Goal: Information Seeking & Learning: Learn about a topic

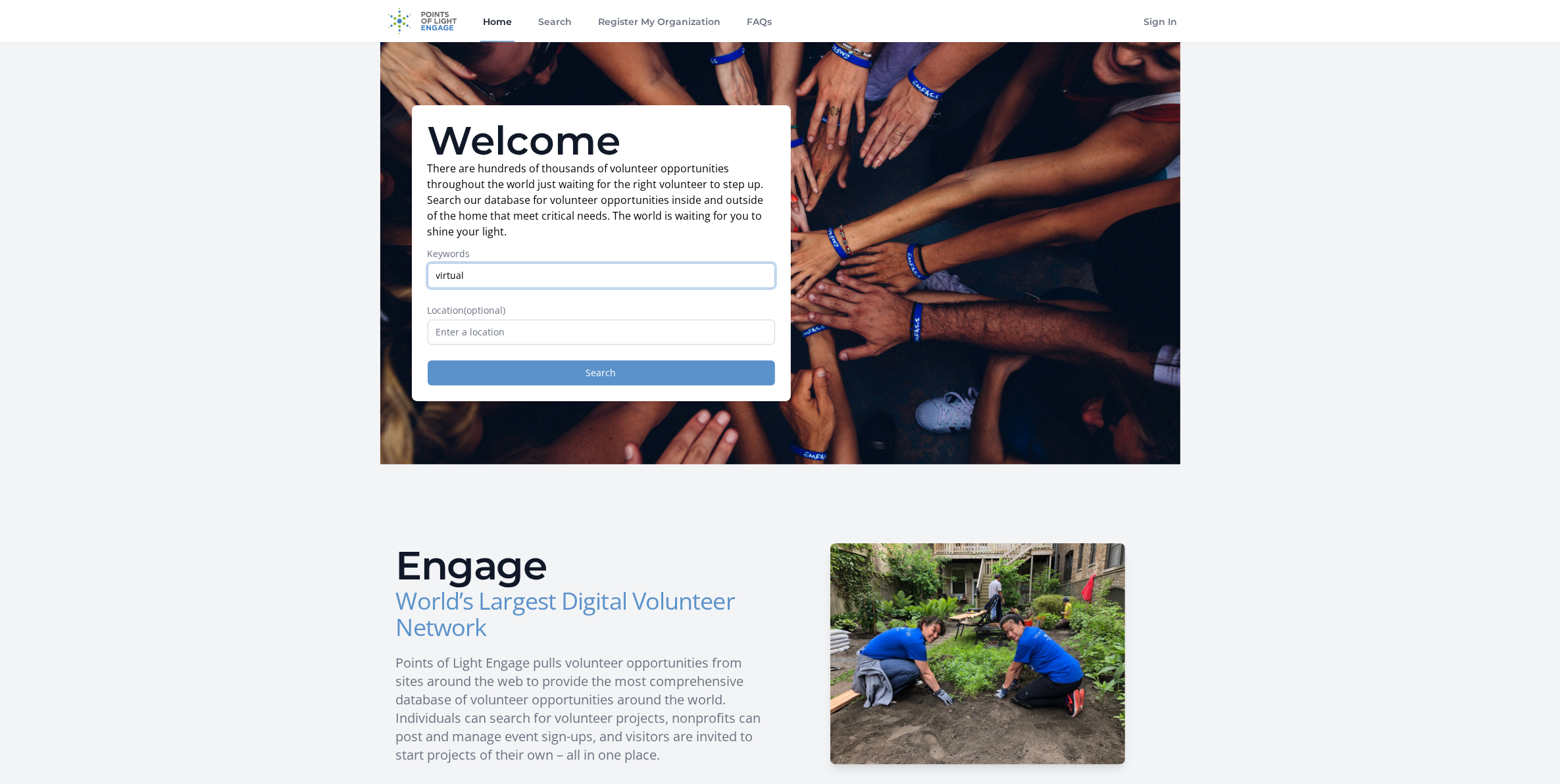
type input "virtual"
click at [603, 379] on button "Search" at bounding box center [601, 373] width 347 height 25
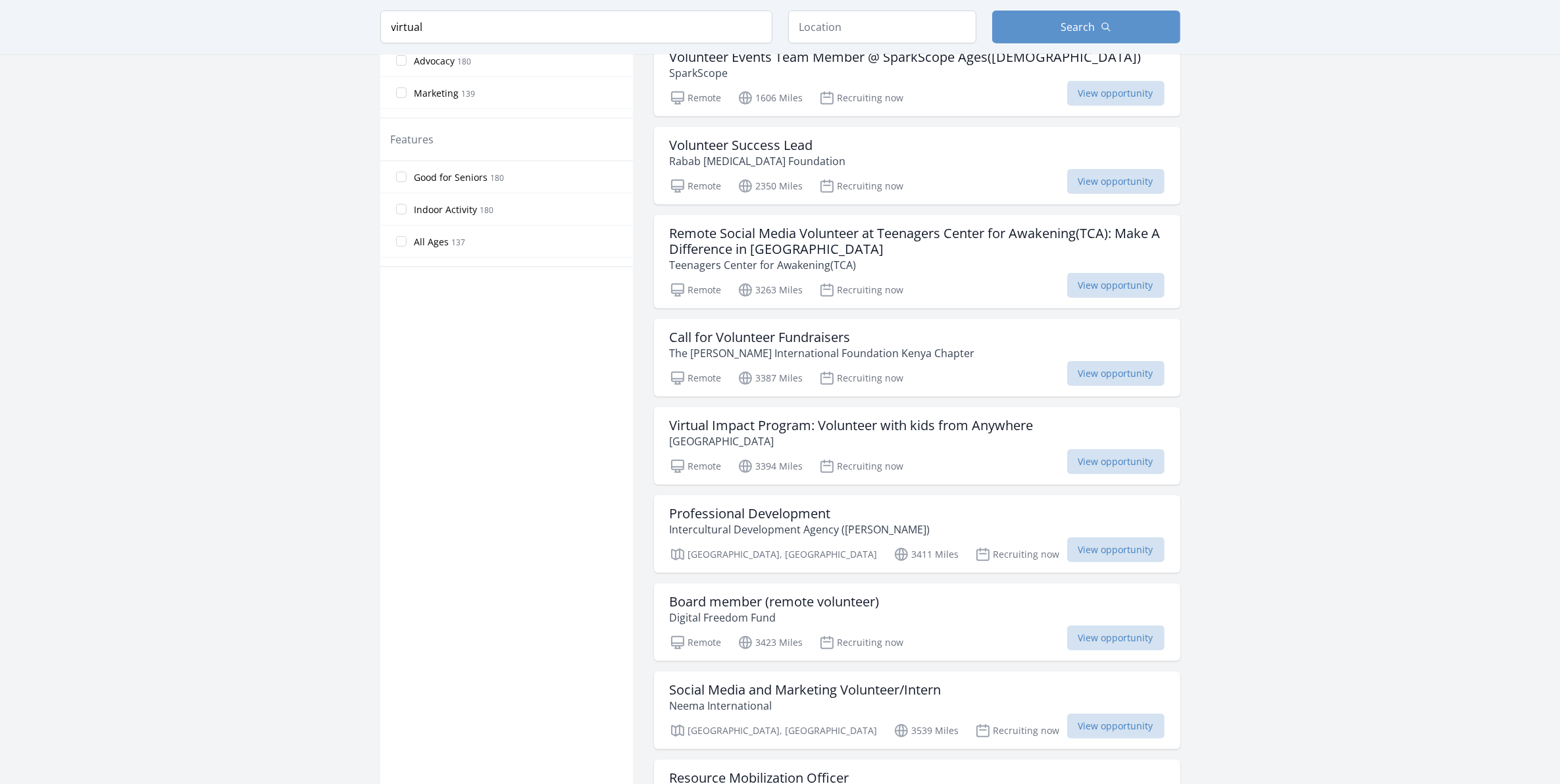
scroll to position [715, 0]
click at [1104, 451] on span "View opportunity" at bounding box center [1116, 460] width 98 height 25
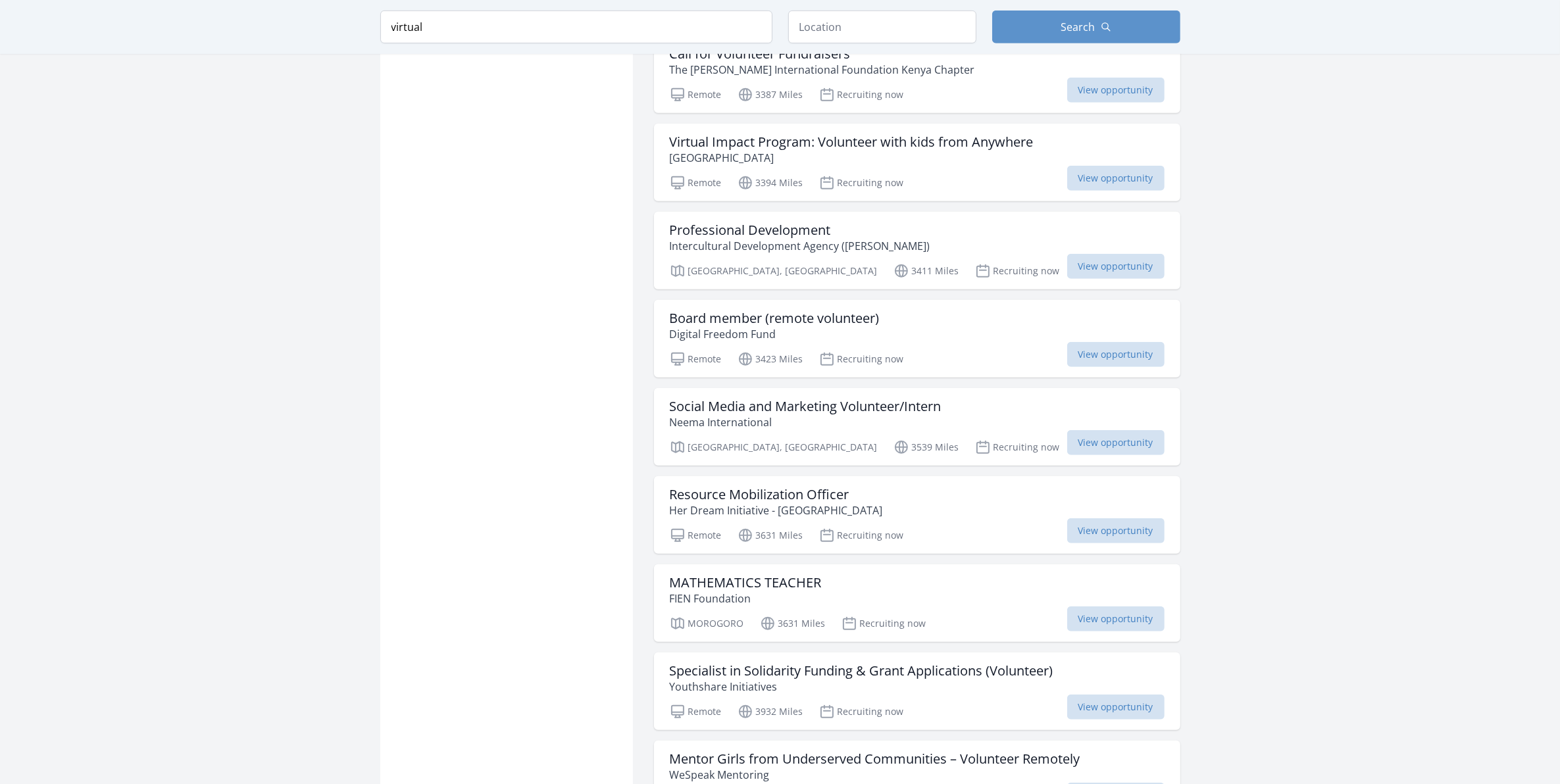
scroll to position [998, 0]
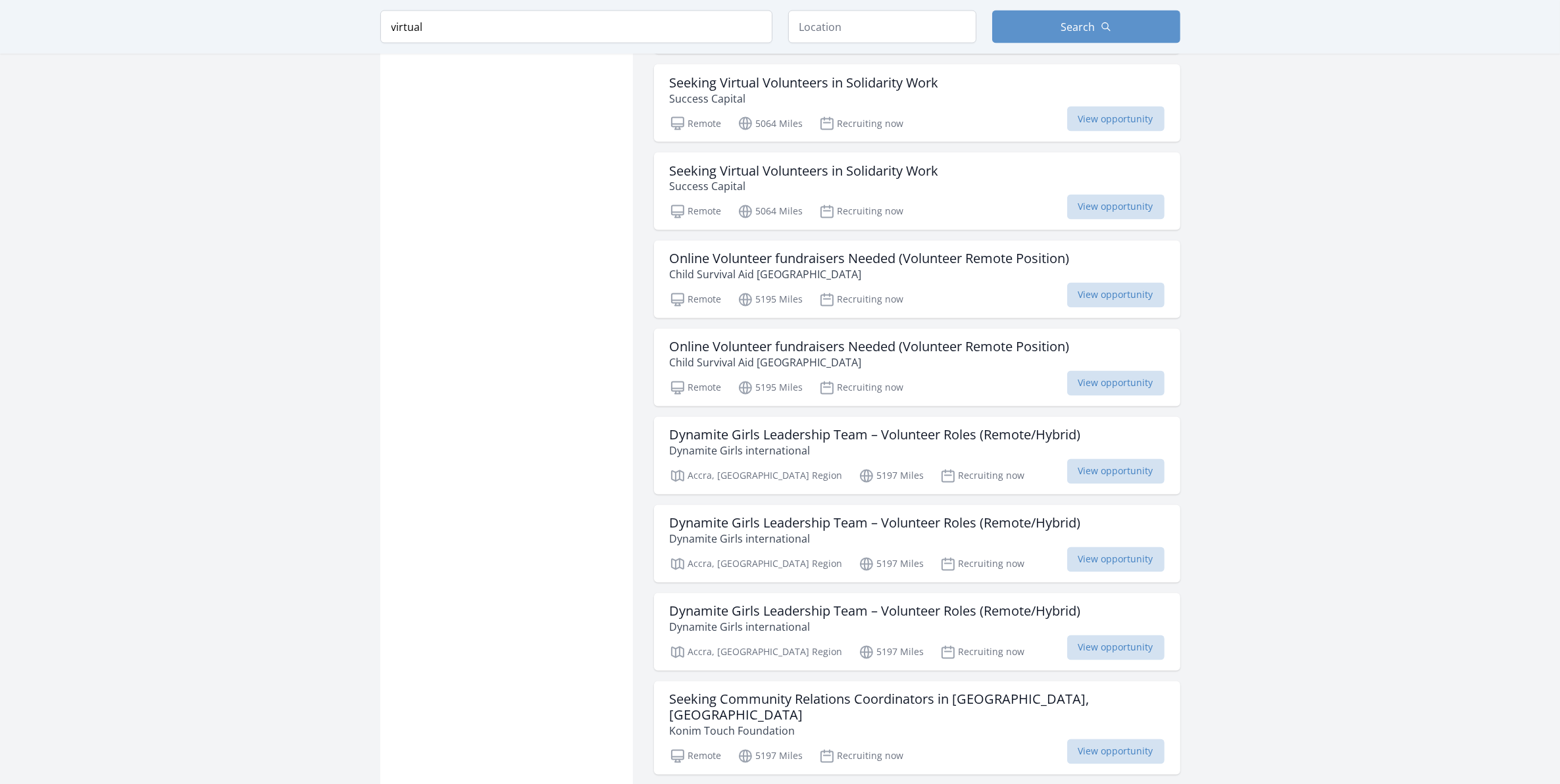
scroll to position [2938, 0]
click at [1133, 462] on span "View opportunity" at bounding box center [1116, 471] width 98 height 25
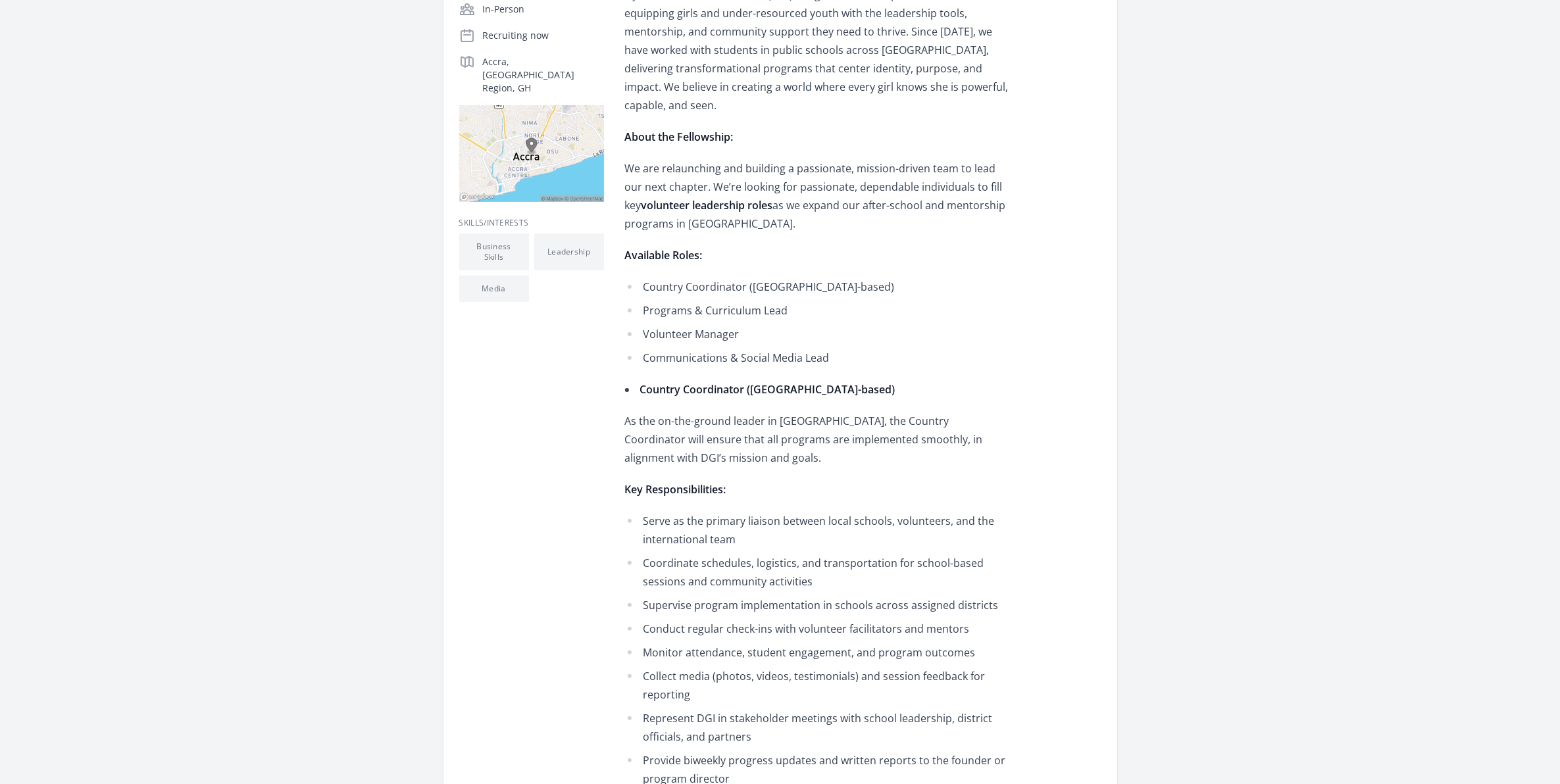
scroll to position [324, 0]
